Goal: Book appointment/travel/reservation

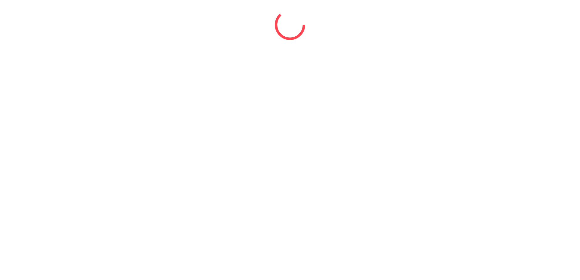
select select "*"
select select "****"
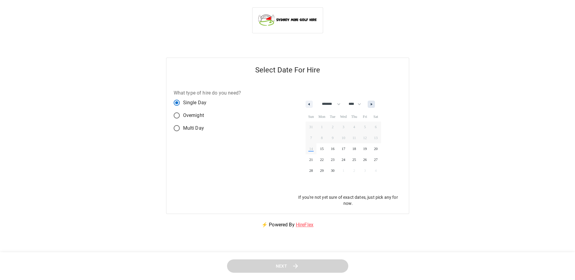
click at [375, 107] on button "button" at bounding box center [371, 104] width 7 height 7
select select "*"
click at [353, 127] on span "2" at bounding box center [354, 127] width 11 height 8
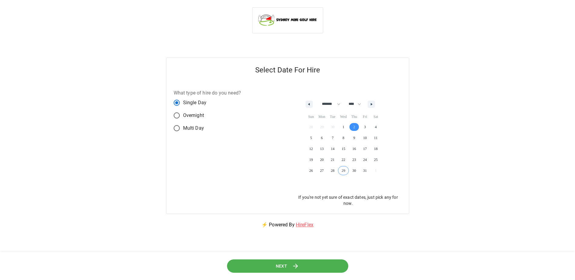
click at [317, 270] on button "Next" at bounding box center [287, 266] width 121 height 14
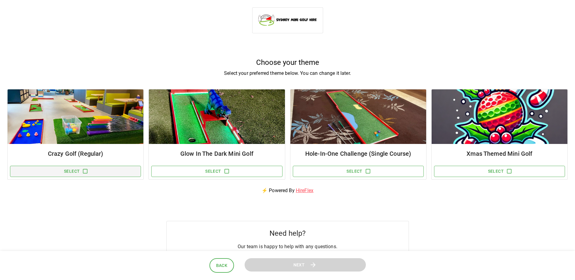
click at [102, 175] on button "Select" at bounding box center [75, 171] width 131 height 11
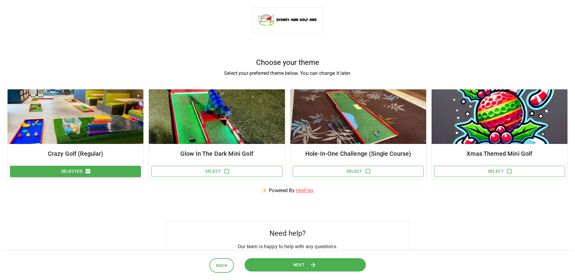
click at [276, 268] on button "Next" at bounding box center [304, 265] width 121 height 14
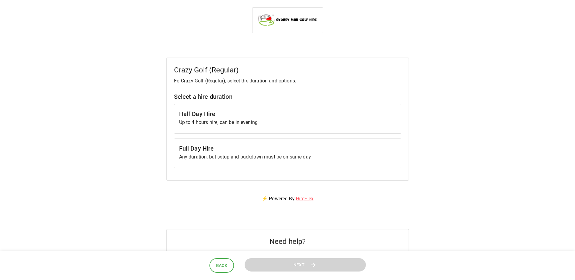
click at [248, 116] on h6 "Half Day Hire" at bounding box center [287, 114] width 217 height 10
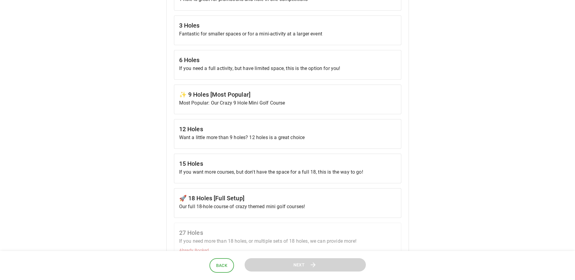
scroll to position [242, 0]
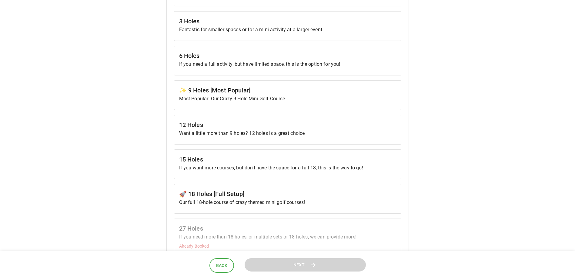
click at [213, 125] on h6 "12 Holes" at bounding box center [287, 125] width 217 height 10
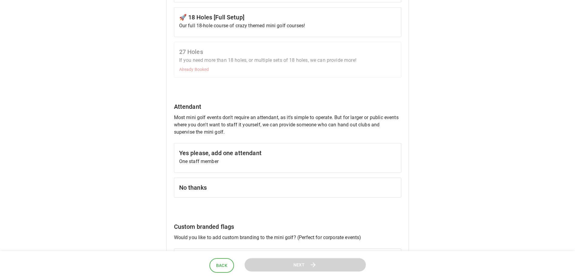
scroll to position [424, 0]
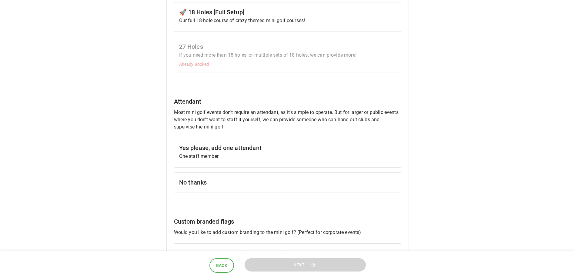
click at [226, 178] on h6 "No thanks" at bounding box center [287, 183] width 217 height 10
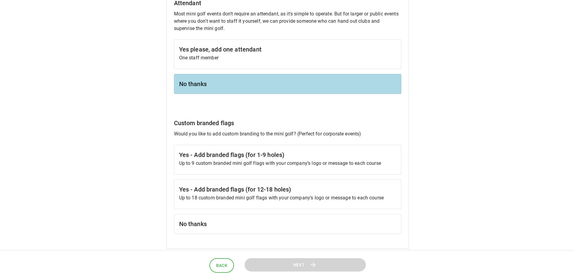
scroll to position [546, 0]
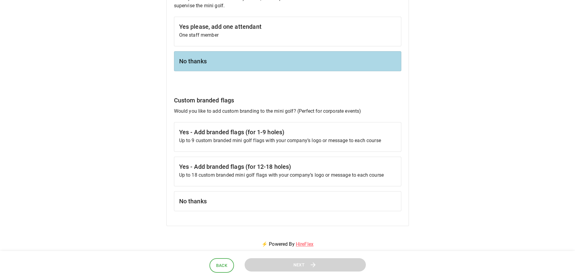
click at [231, 201] on h6 "No thanks" at bounding box center [287, 201] width 217 height 10
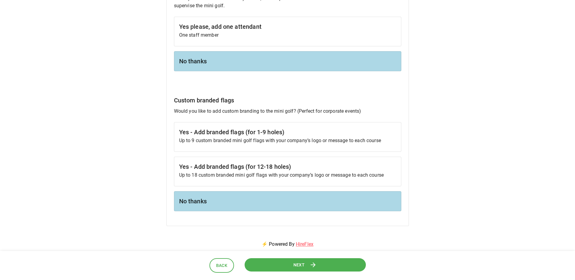
click at [306, 264] on button "Next" at bounding box center [304, 265] width 121 height 14
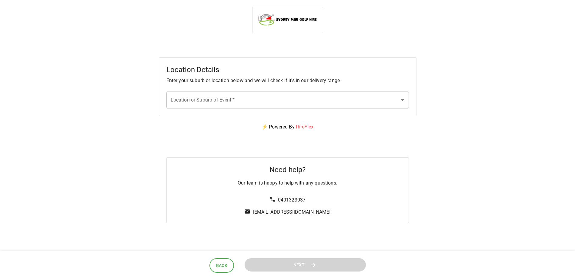
scroll to position [0, 0]
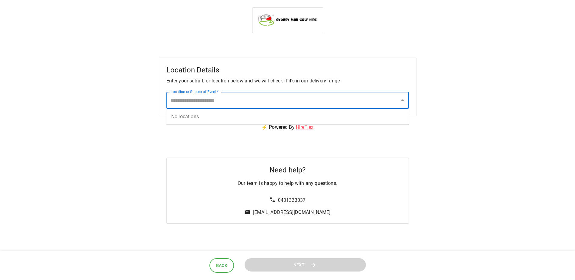
click at [211, 101] on input "Location or Suburb of Event   *" at bounding box center [283, 101] width 228 height 12
type input "*"
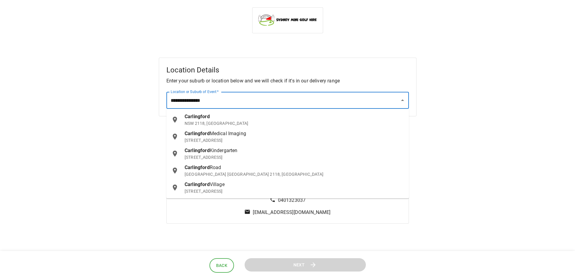
click at [230, 119] on div "[GEOGRAPHIC_DATA] [GEOGRAPHIC_DATA] 2118, [GEOGRAPHIC_DATA]" at bounding box center [294, 119] width 219 height 13
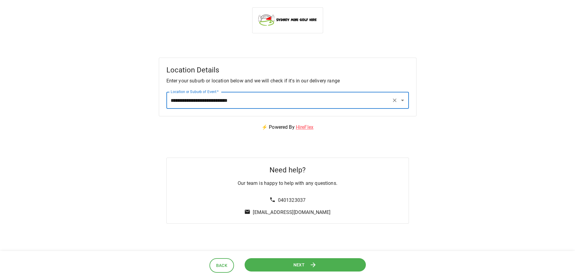
type input "**********"
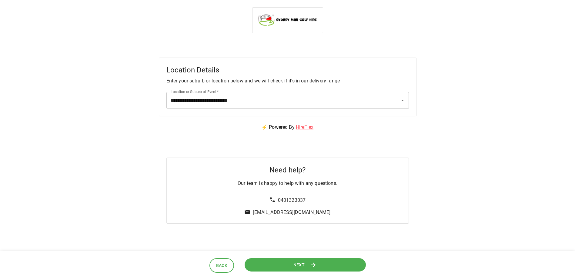
click at [302, 264] on span "Next" at bounding box center [299, 265] width 12 height 8
